Goal: Task Accomplishment & Management: Manage account settings

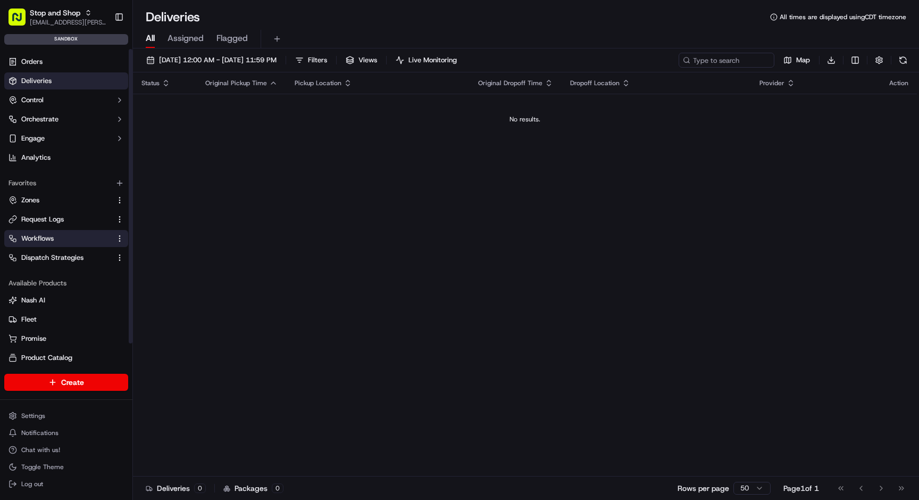
click at [57, 235] on link "Workflows" at bounding box center [60, 239] width 103 height 10
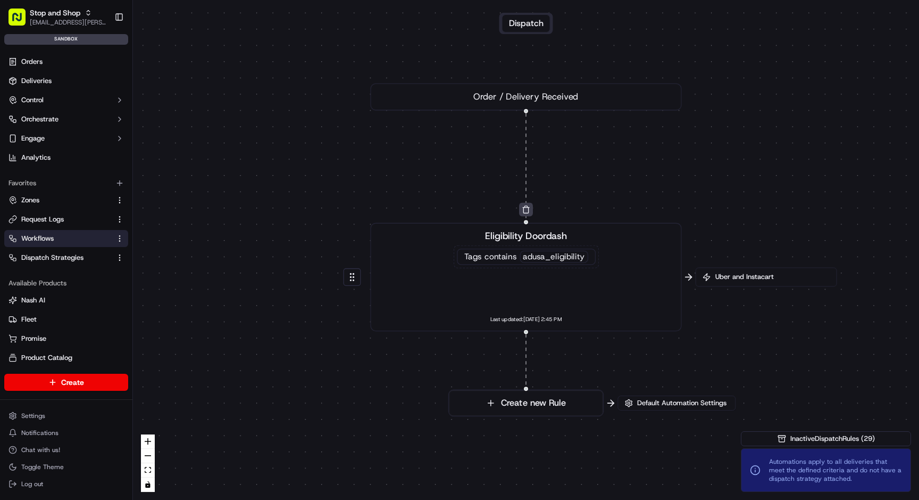
click at [532, 234] on span "Eligibility Doordash" at bounding box center [526, 235] width 82 height 13
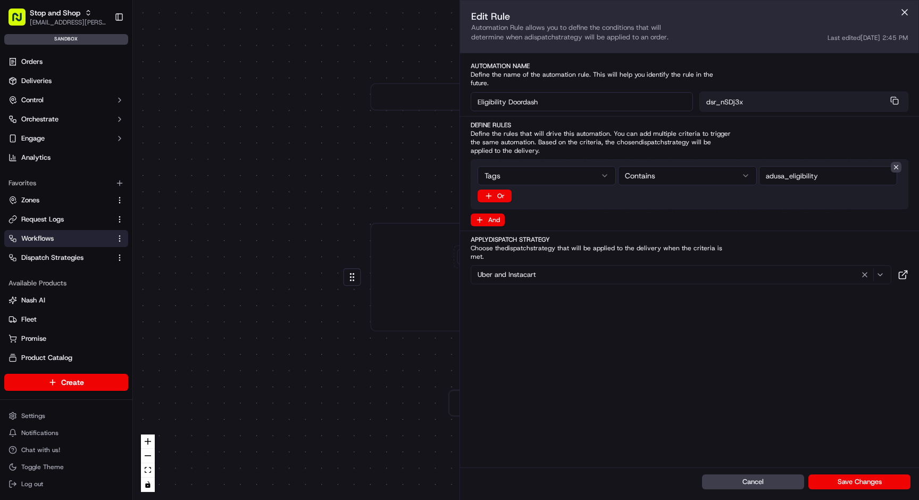
click at [519, 270] on span "Uber and Instacart" at bounding box center [507, 275] width 59 height 10
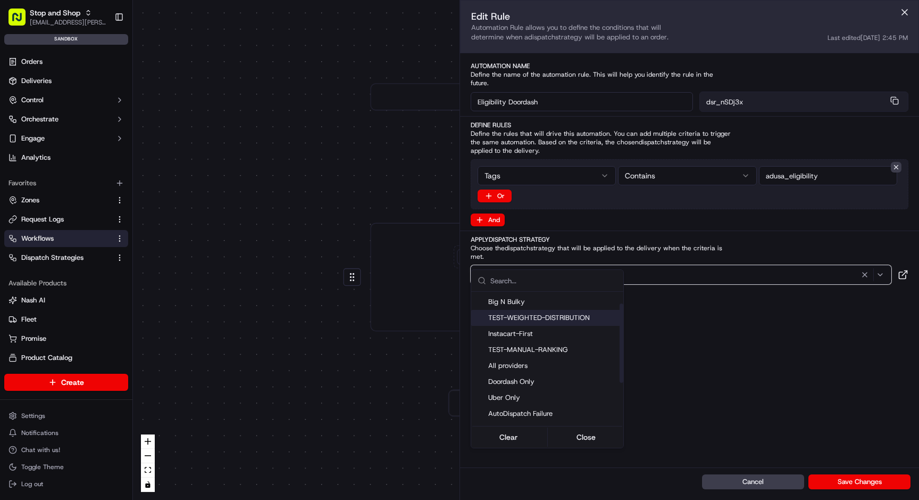
scroll to position [43, 0]
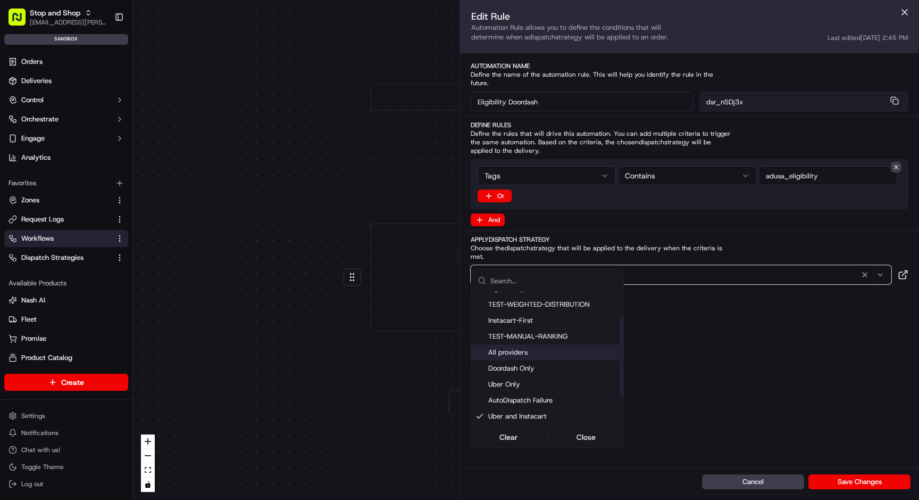
click at [520, 351] on span "All providers" at bounding box center [553, 352] width 131 height 10
click at [861, 483] on div "Automations apply to all deliveries that meet the defined criteria and do not h…" at bounding box center [826, 470] width 170 height 44
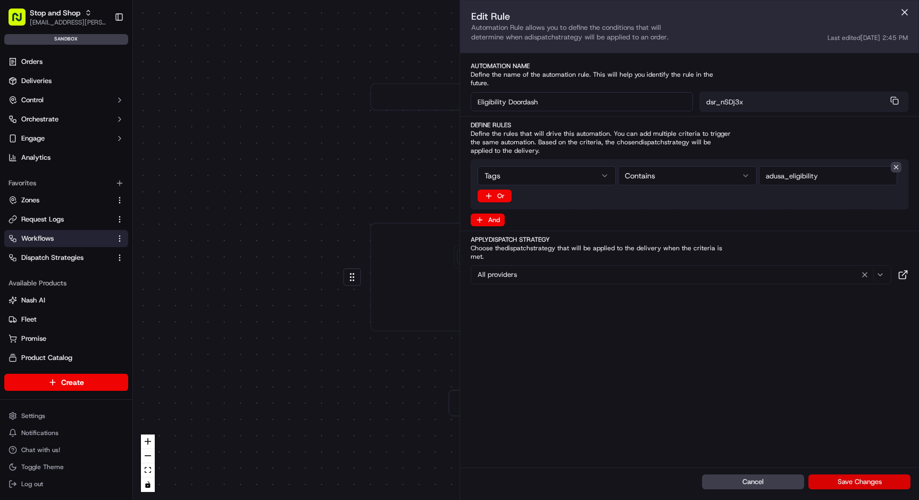
click at [859, 479] on button "Save Changes" at bounding box center [860, 481] width 102 height 15
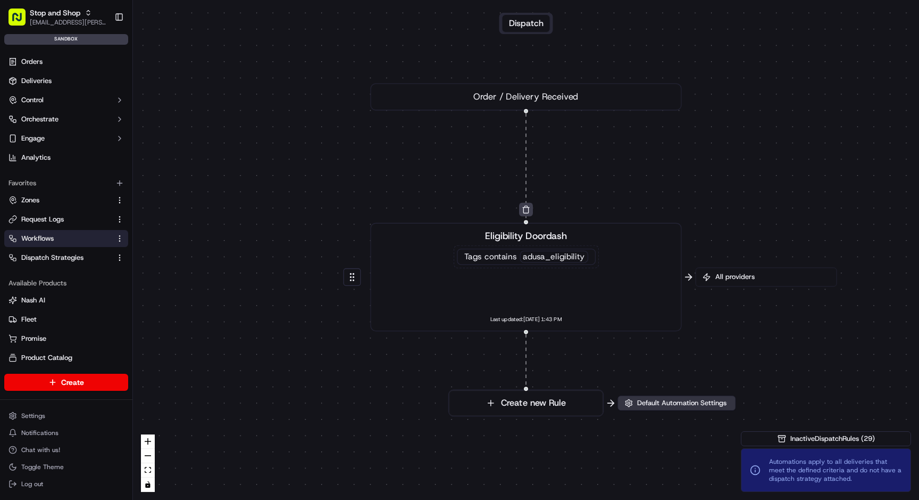
click at [657, 404] on span "Default Automation Settings" at bounding box center [682, 403] width 94 height 10
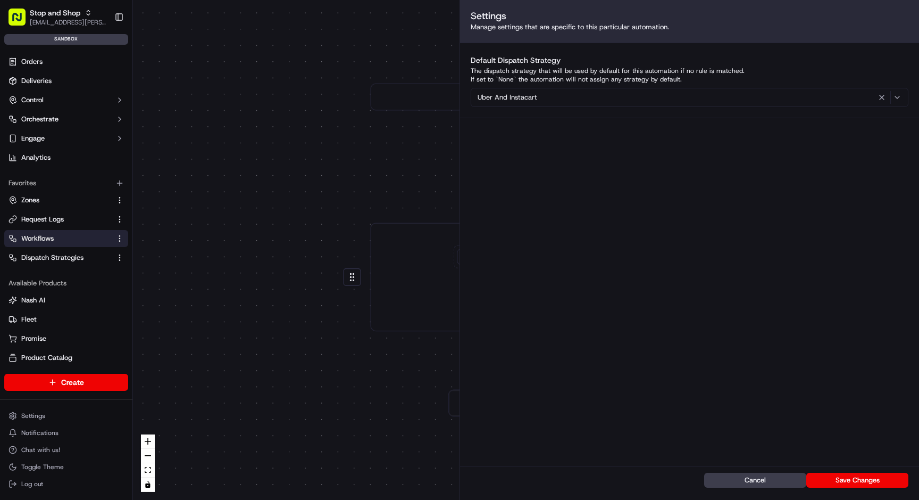
click at [555, 104] on button "Uber and Instacart" at bounding box center [690, 97] width 438 height 19
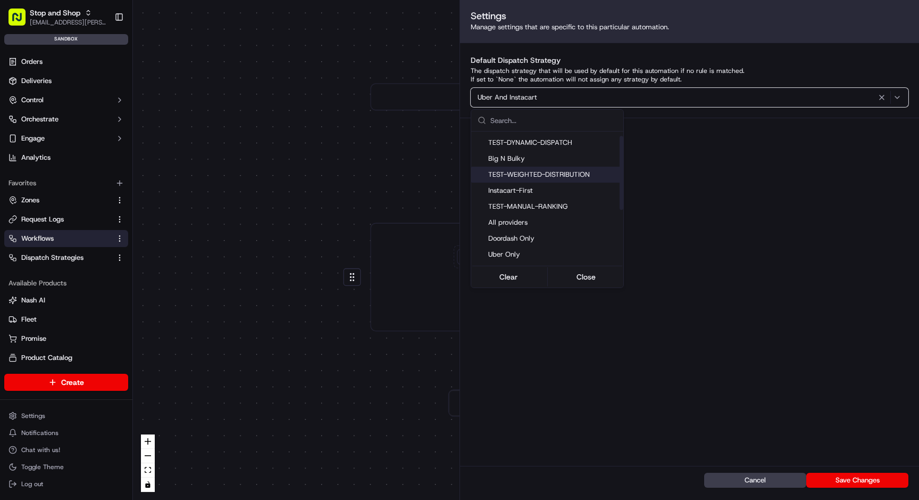
scroll to position [32, 0]
click at [513, 216] on span "All providers" at bounding box center [553, 219] width 131 height 10
click at [805, 200] on html "Stop and Shop [EMAIL_ADDRESS][PERSON_NAME][DOMAIN_NAME] Toggle Sidebar sandbox …" at bounding box center [459, 250] width 919 height 500
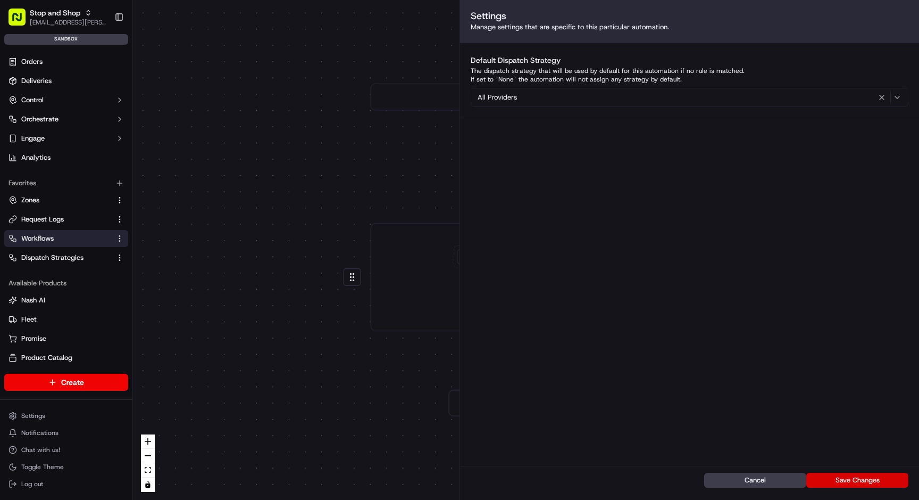
click at [834, 478] on button "Save Changes" at bounding box center [858, 479] width 102 height 15
click at [287, 207] on div "0 0 Order / Delivery Received Eligibility Doordash Tags contains adusa_eligibil…" at bounding box center [526, 250] width 786 height 500
